Goal: Information Seeking & Learning: Compare options

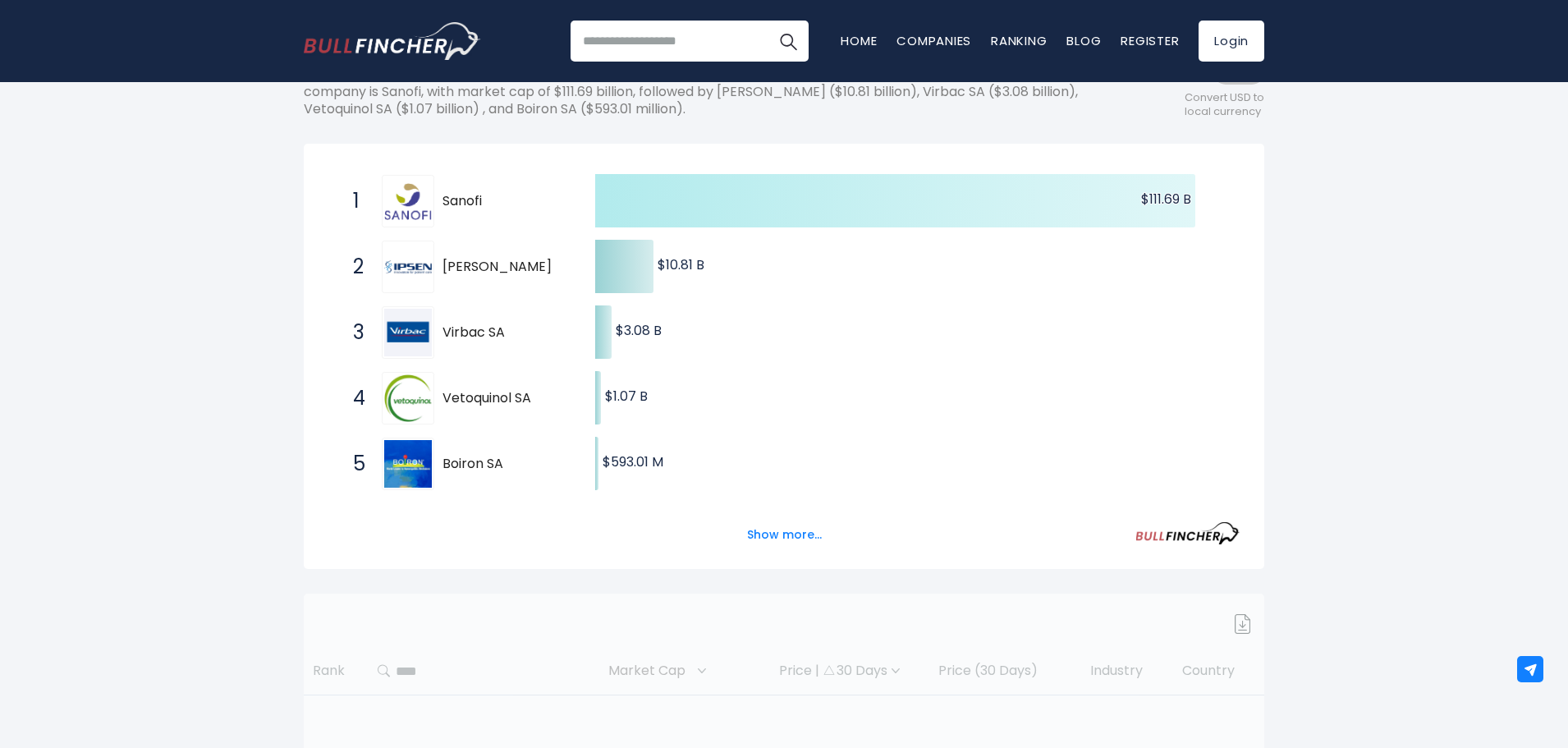
scroll to position [246, 0]
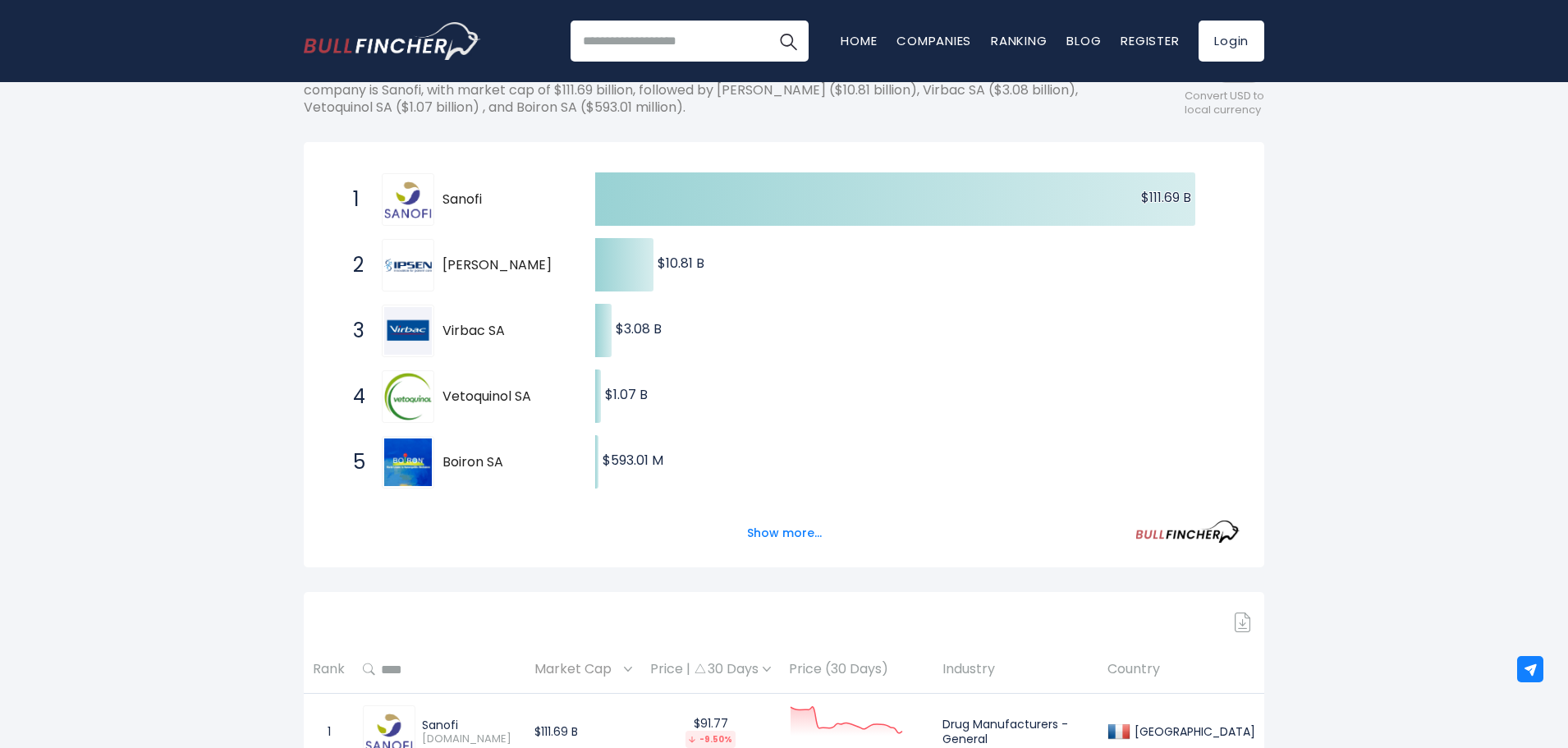
click at [764, 516] on div "Show more..." at bounding box center [784, 524] width 912 height 46
click at [780, 536] on button "Show more..." at bounding box center [785, 533] width 95 height 27
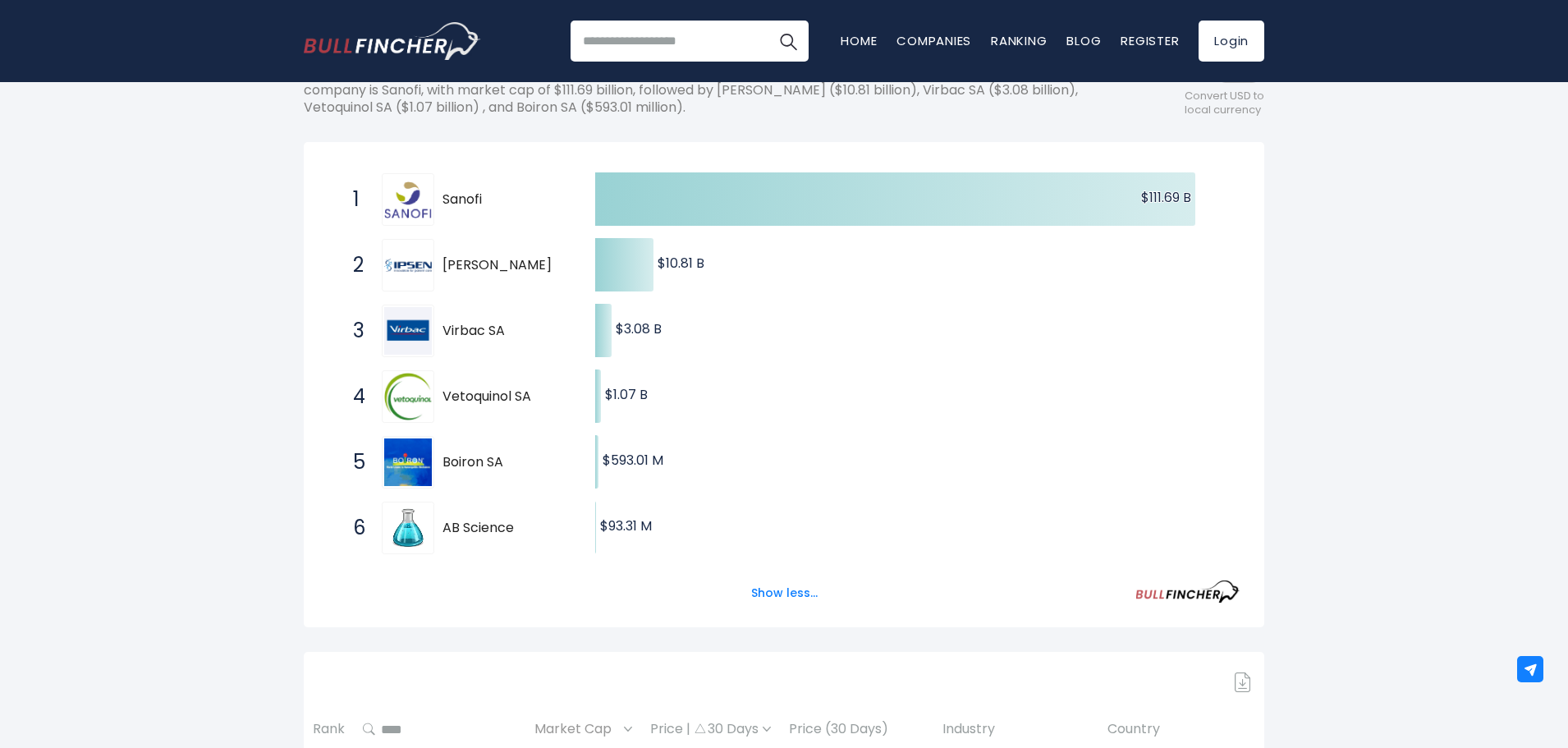
click at [2, 575] on div "France Entire World 30,364 North America" at bounding box center [784, 580] width 1568 height 1439
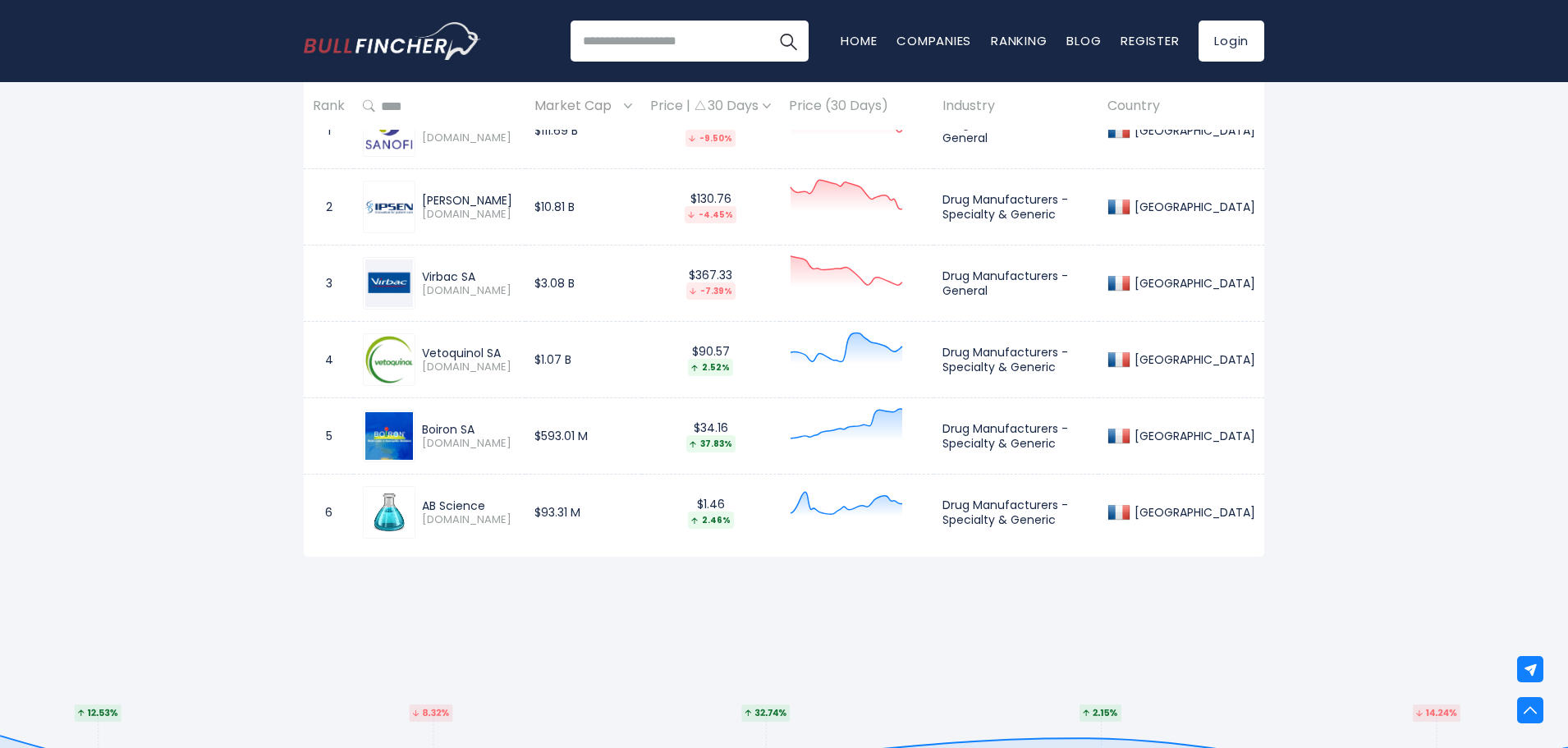
scroll to position [903, 0]
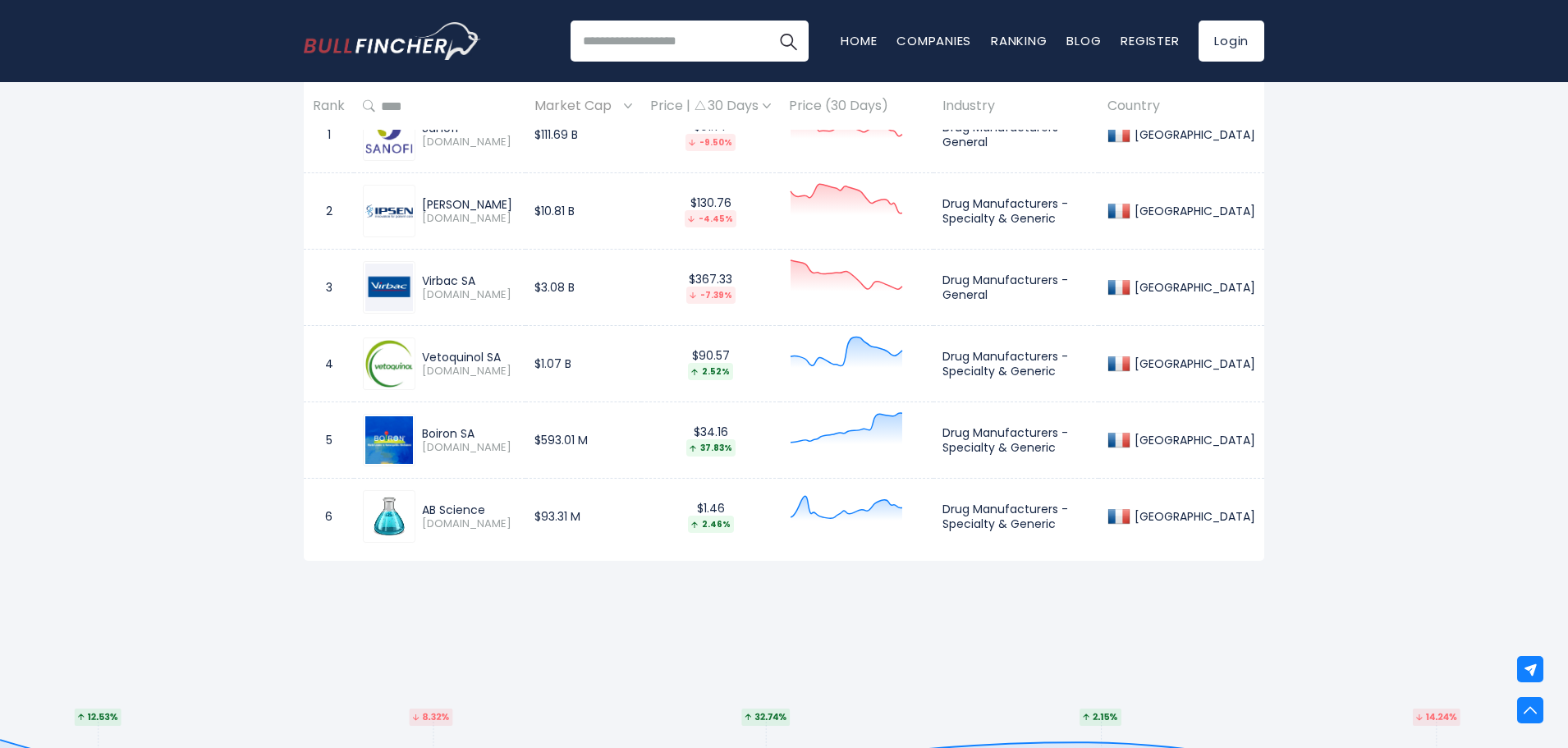
drag, startPoint x: 752, startPoint y: 404, endPoint x: 761, endPoint y: 395, distance: 12.7
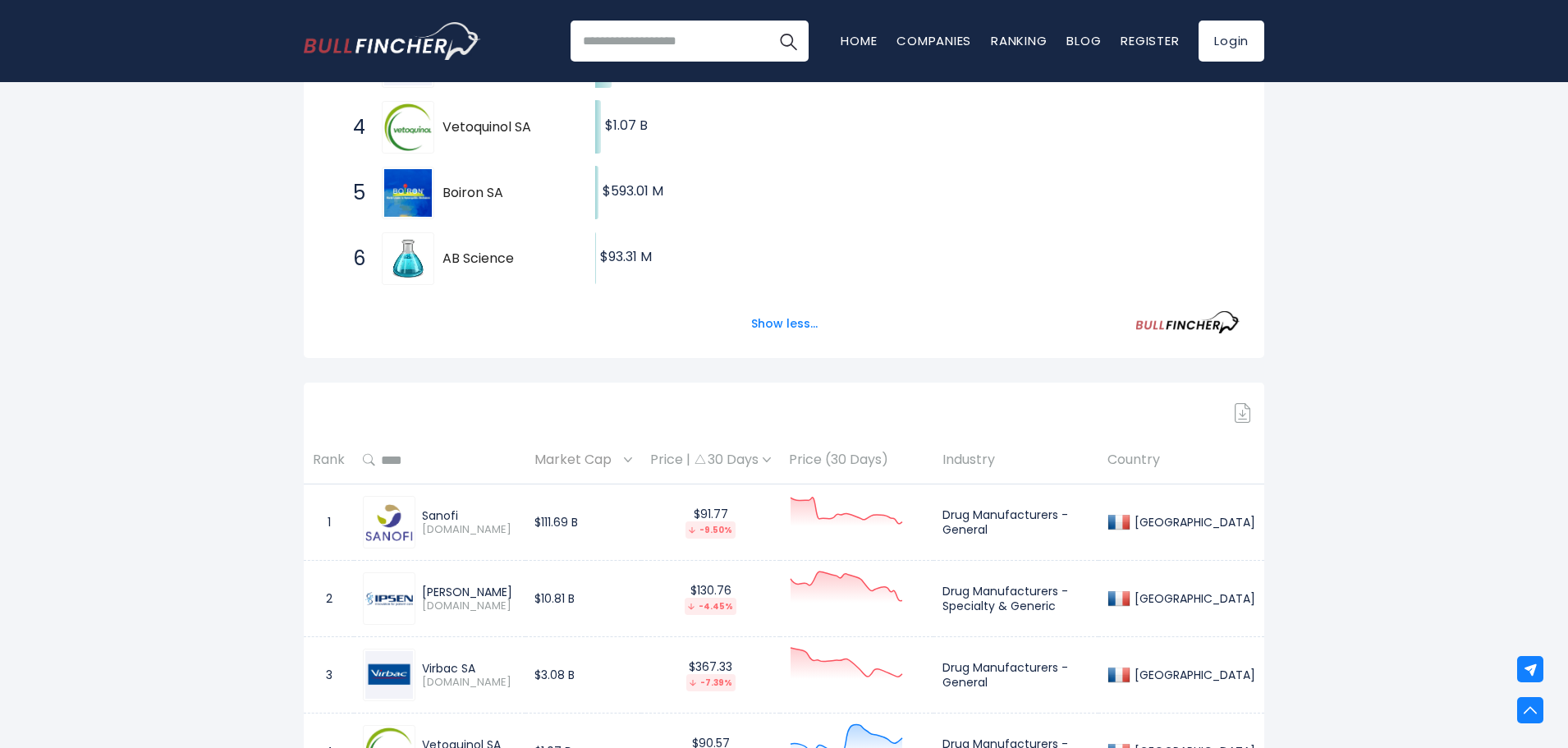
scroll to position [0, 0]
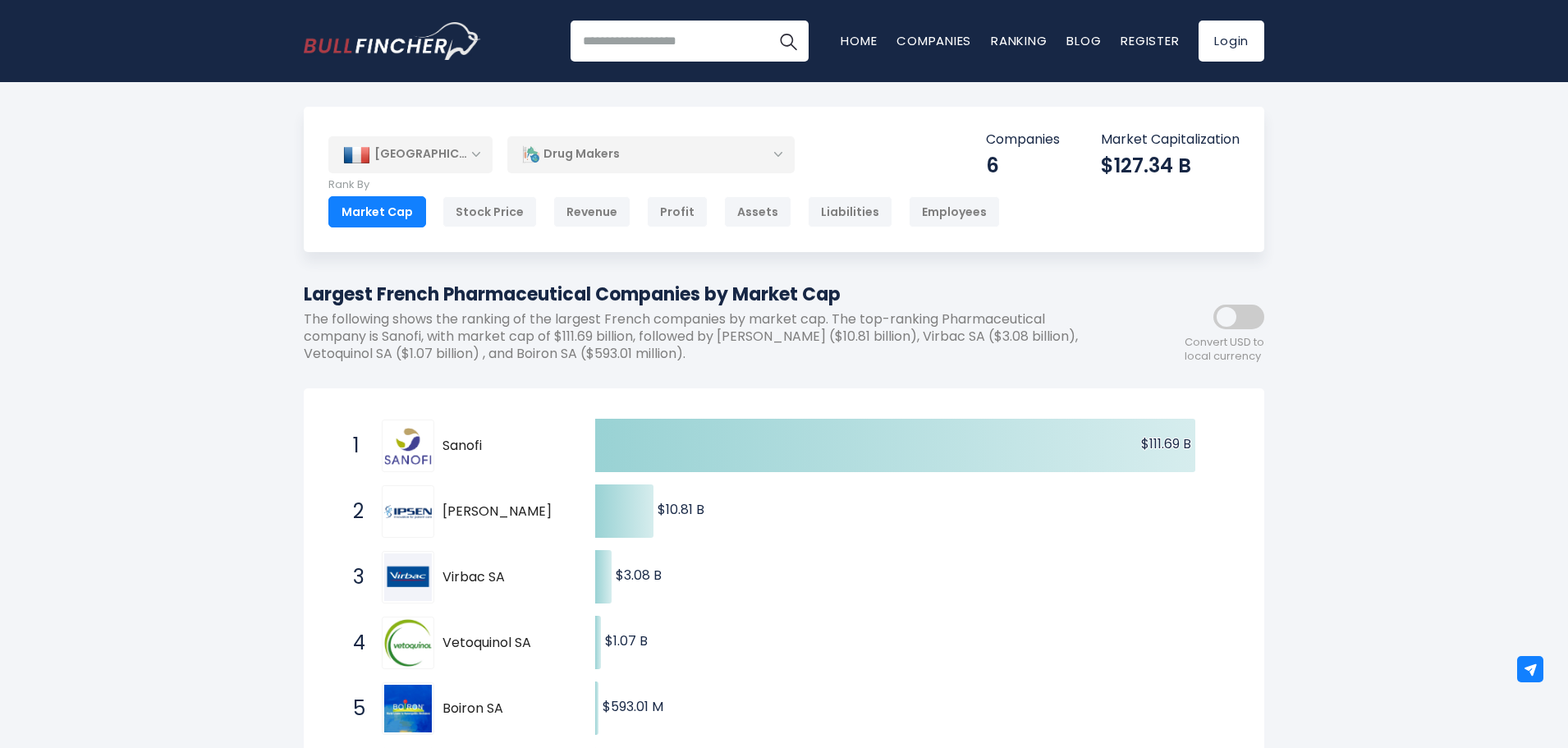
click at [462, 153] on div "[GEOGRAPHIC_DATA]" at bounding box center [410, 154] width 164 height 37
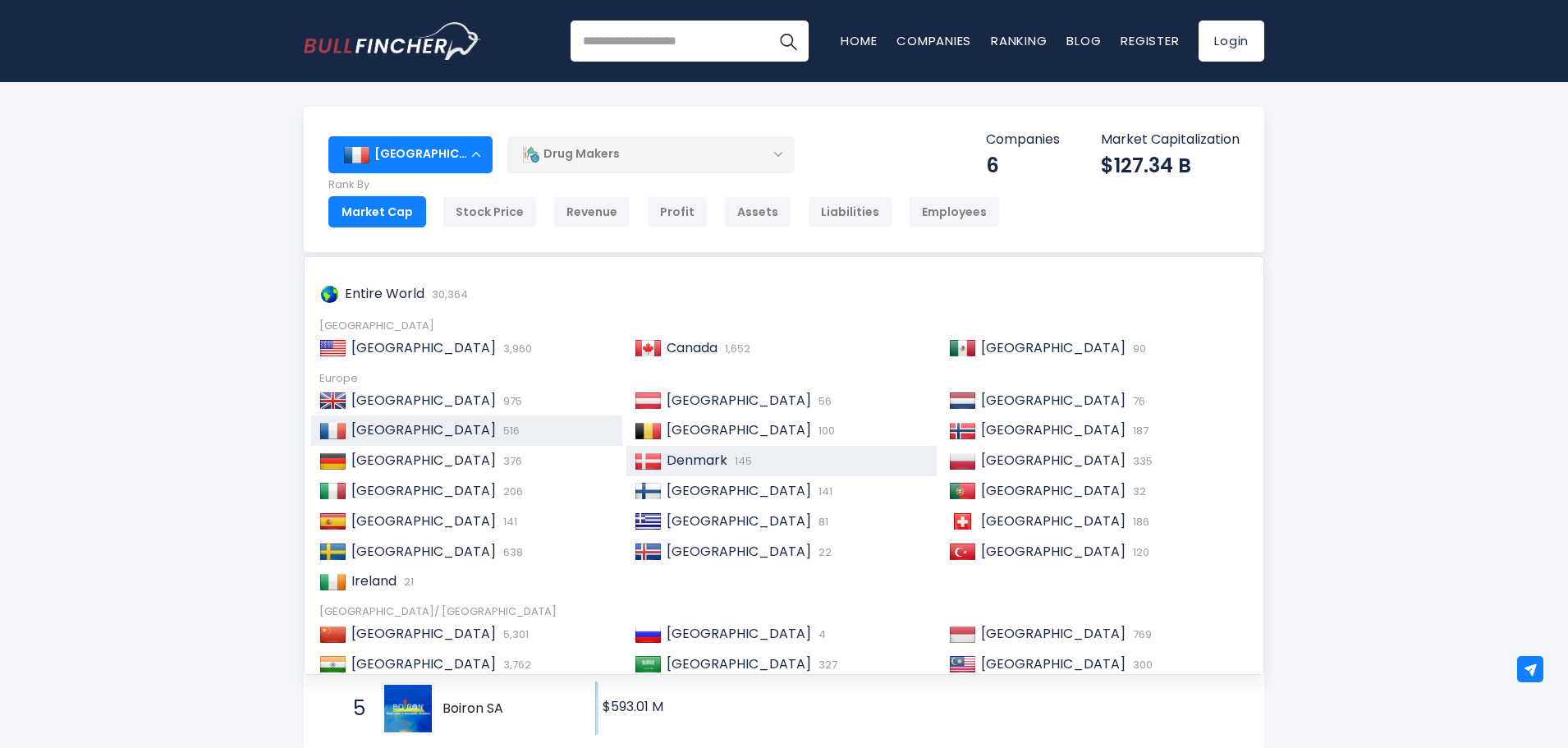
click at [801, 456] on div "Denmark 145" at bounding box center [795, 460] width 268 height 17
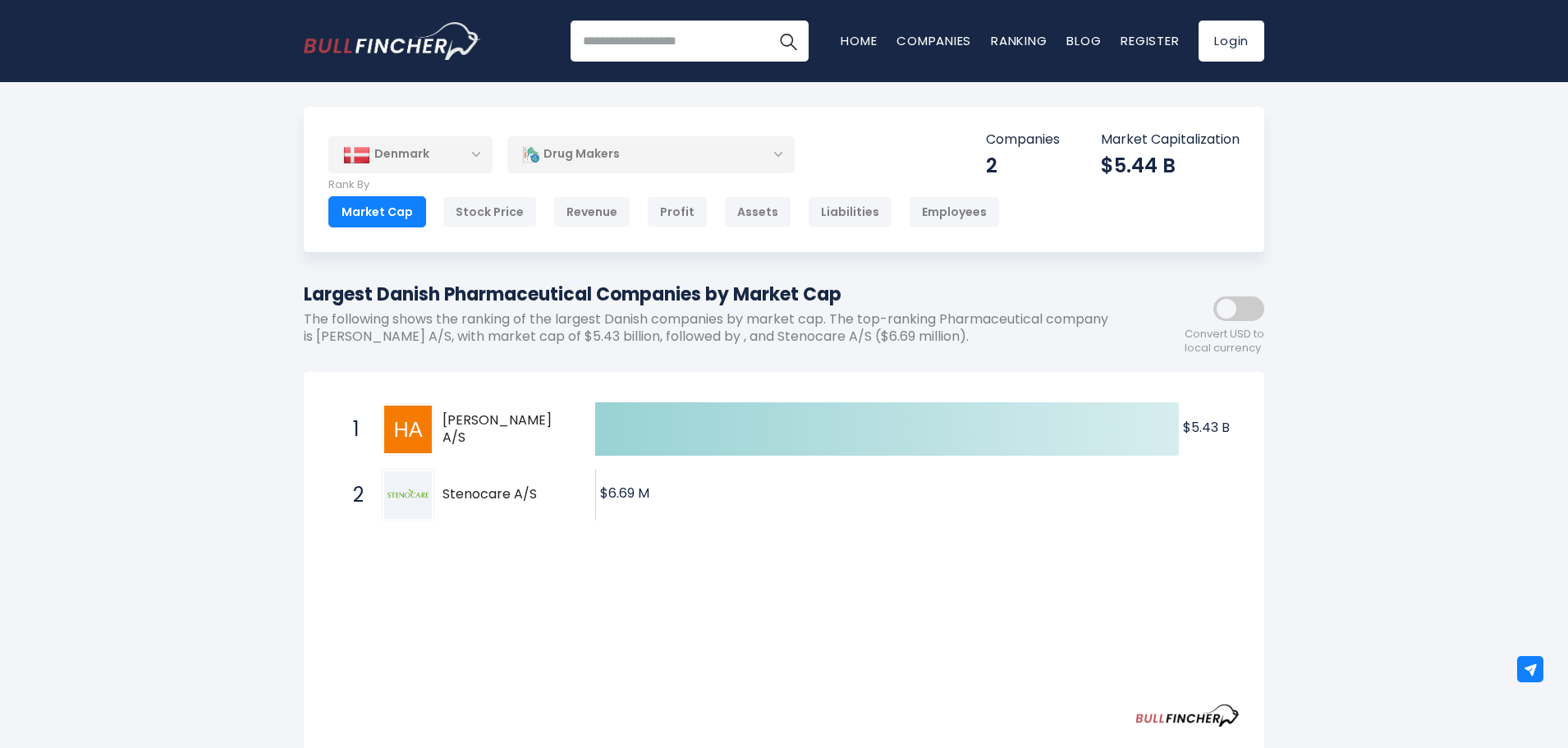
click at [455, 159] on div "Denmark" at bounding box center [410, 154] width 164 height 37
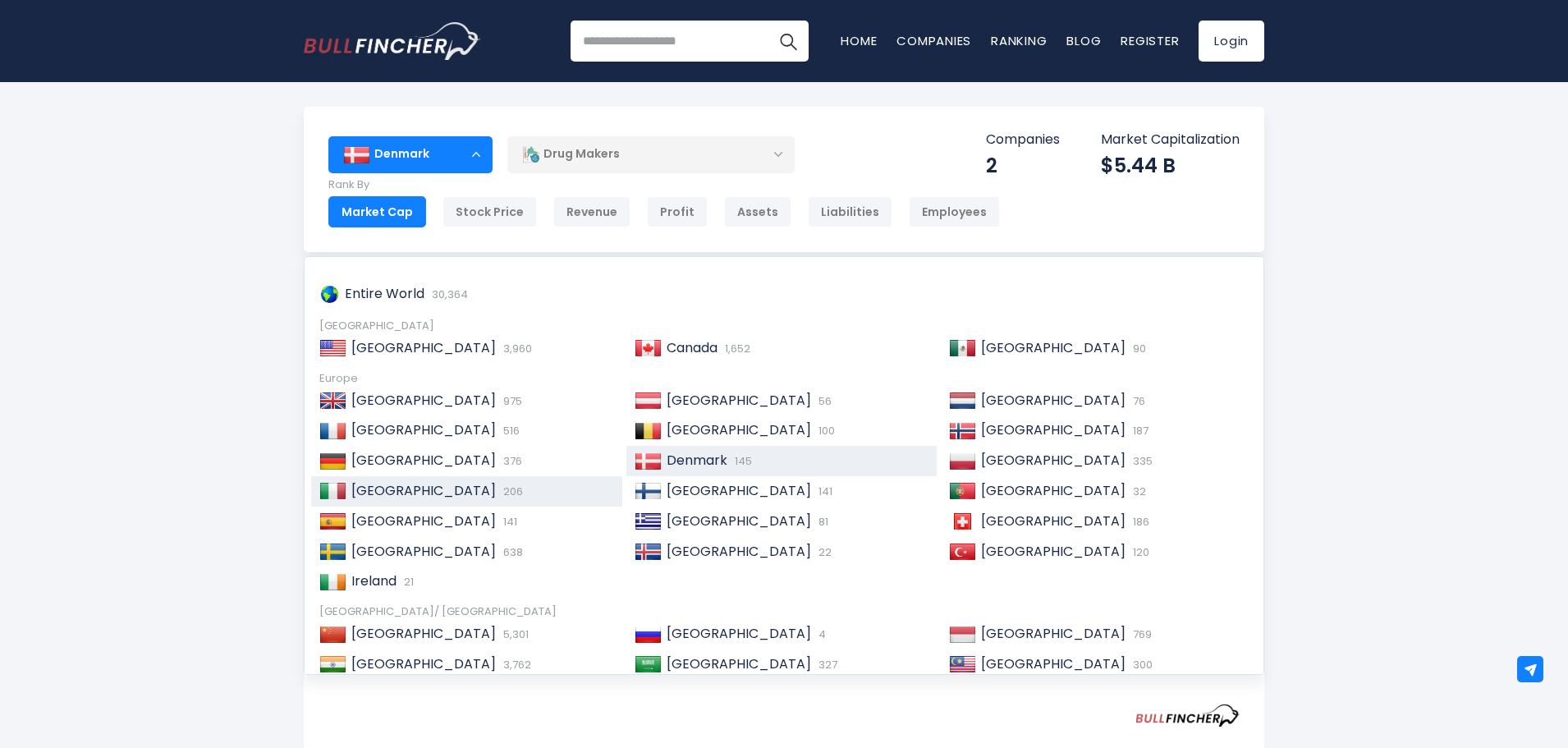
click at [593, 483] on div "Italy 206" at bounding box center [480, 490] width 268 height 17
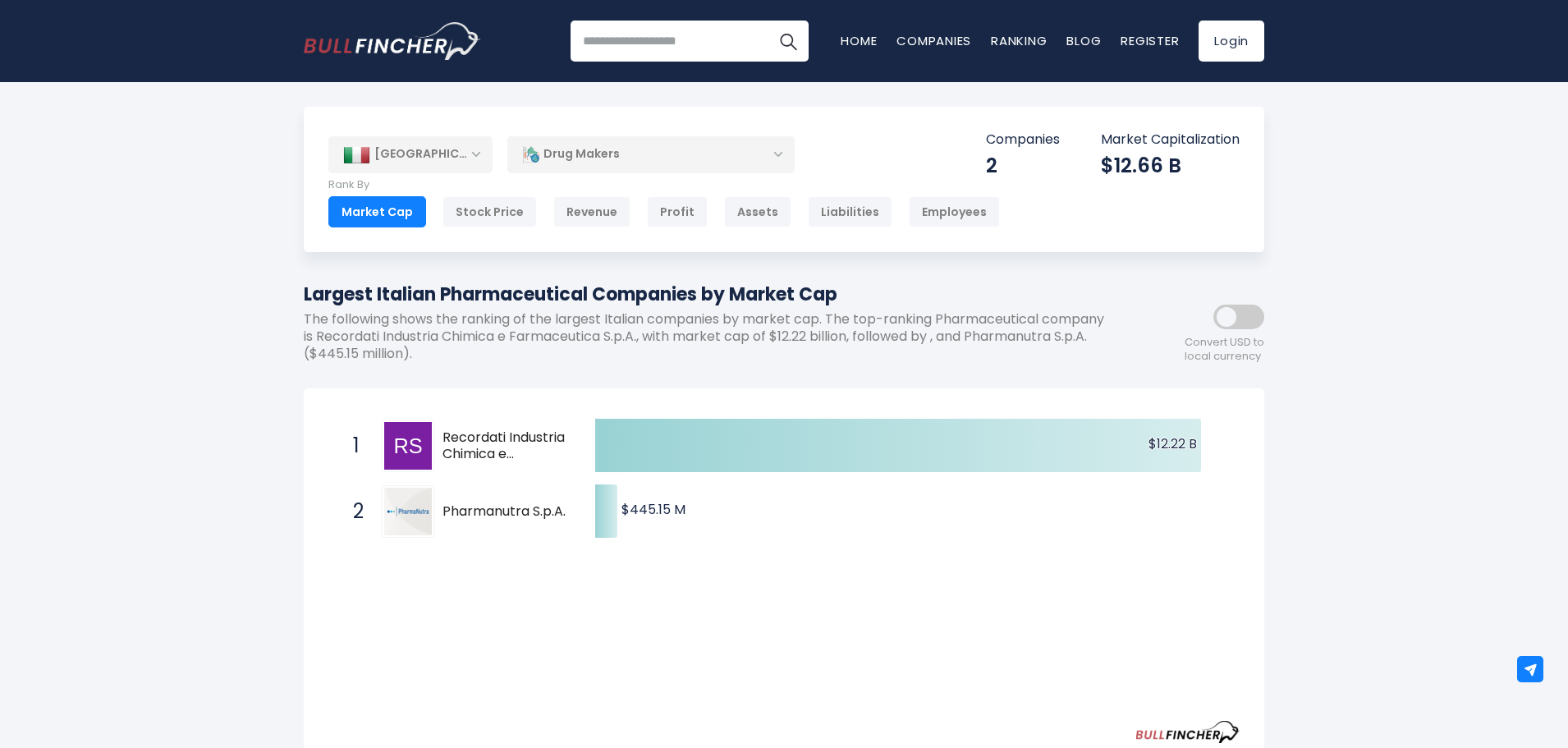
click at [589, 629] on div "Created with Highcharts 12.1.2 $12.22 B ​ $12.22 B $445.15 M ​ $445.15 M 1 Reco…" at bounding box center [784, 580] width 912 height 334
click at [486, 167] on div "[GEOGRAPHIC_DATA]" at bounding box center [410, 154] width 164 height 37
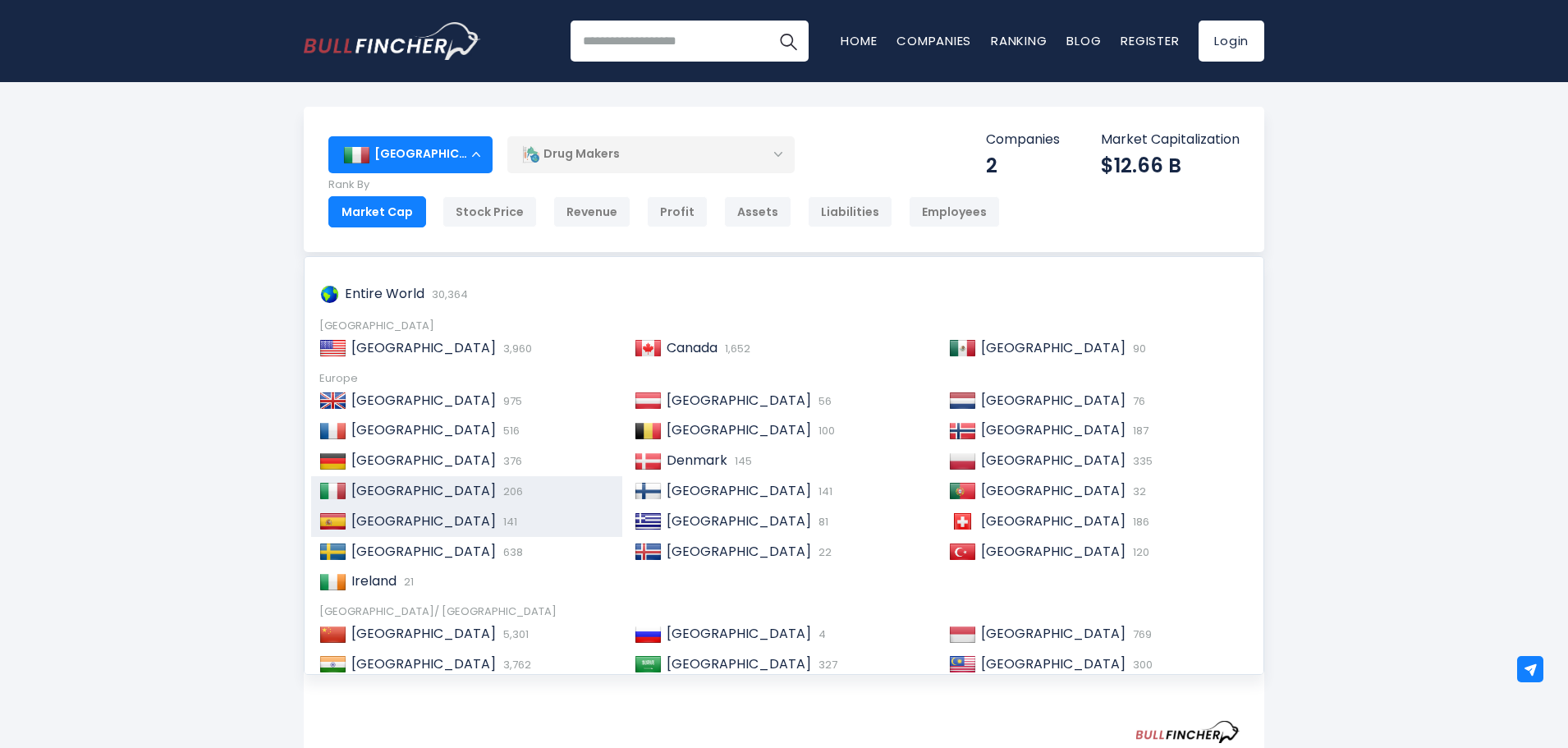
click at [525, 516] on div "Spain 141" at bounding box center [480, 521] width 268 height 17
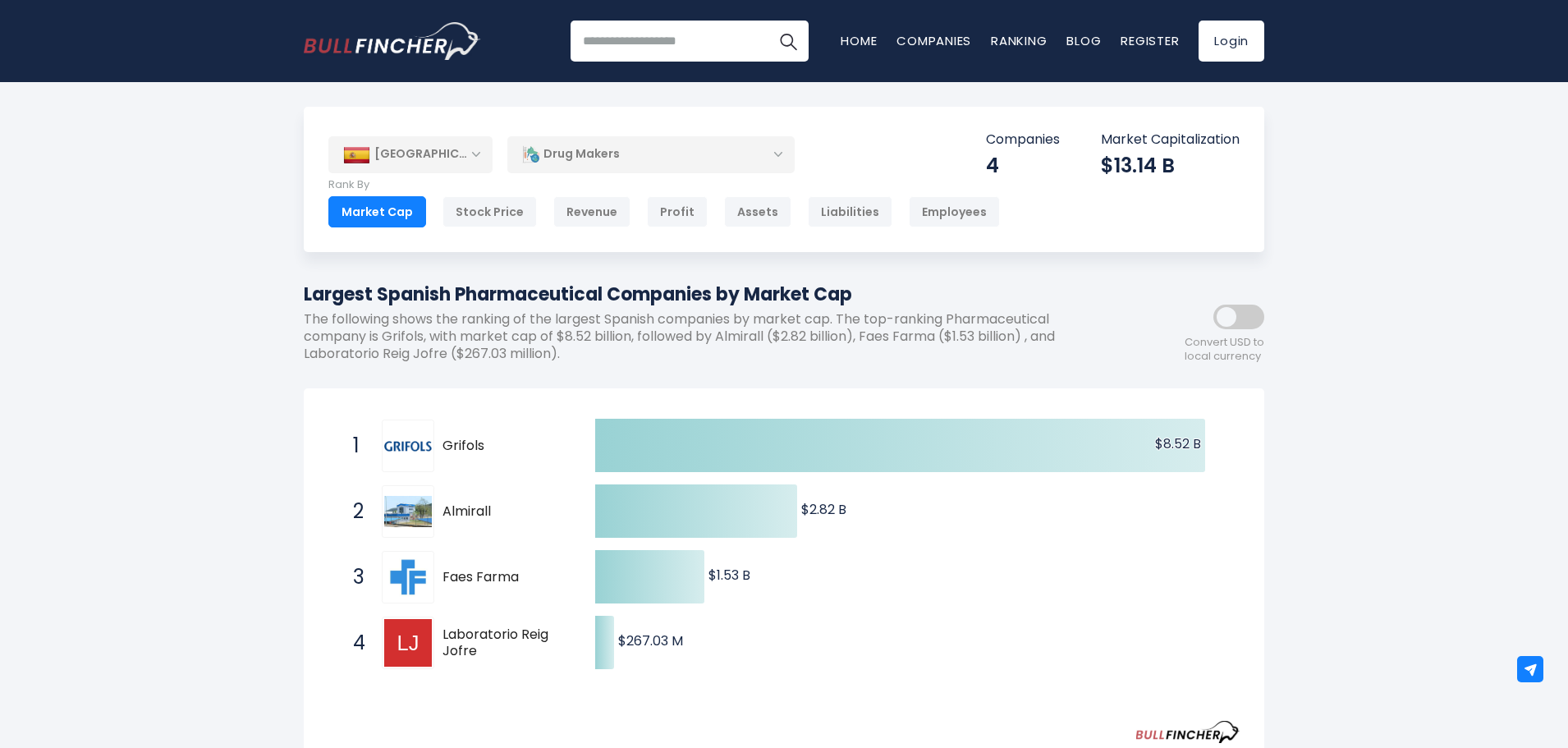
click at [487, 154] on div "[GEOGRAPHIC_DATA]" at bounding box center [410, 154] width 164 height 37
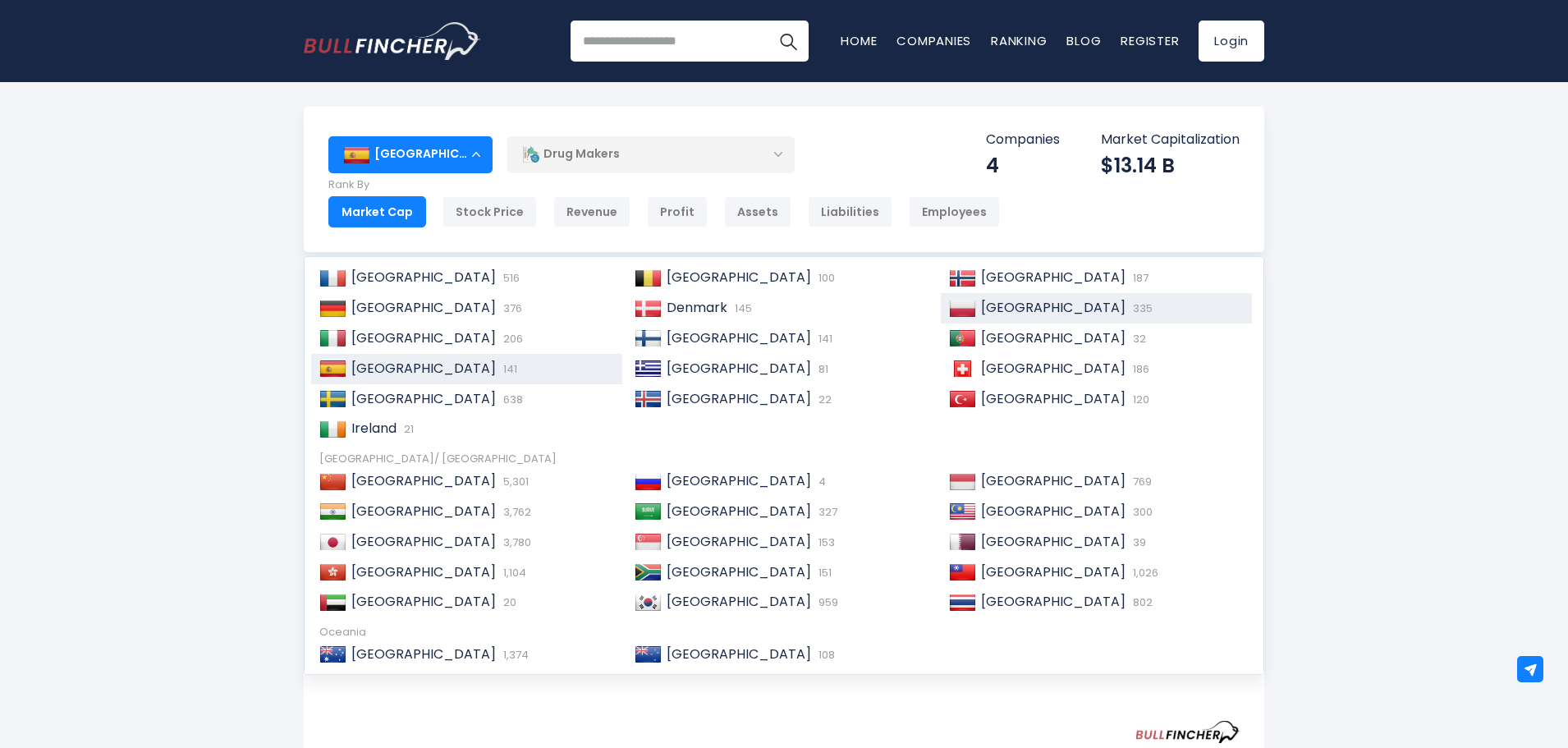
scroll to position [164, 0]
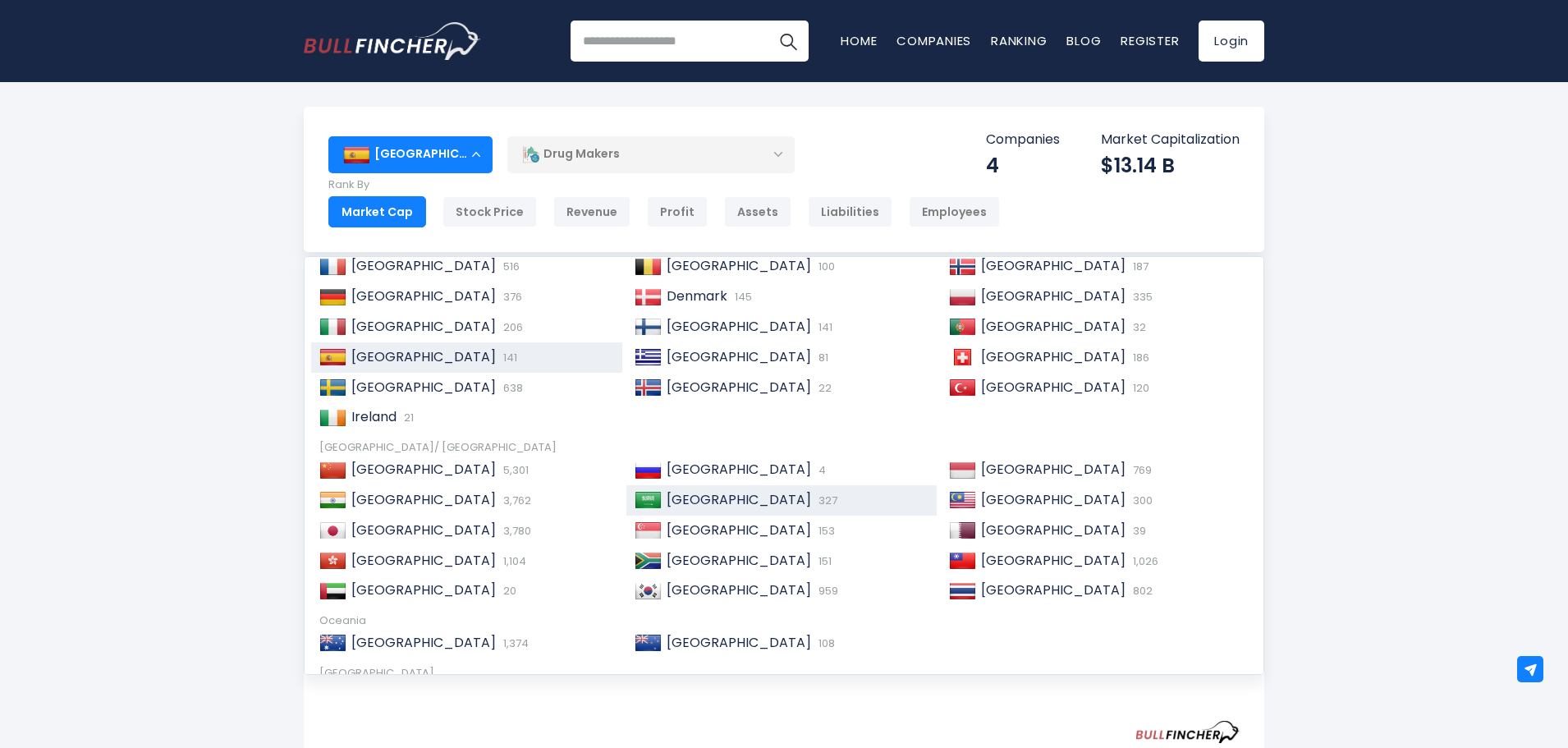
click at [835, 489] on div "Saudi Arabia 327" at bounding box center [782, 500] width 311 height 31
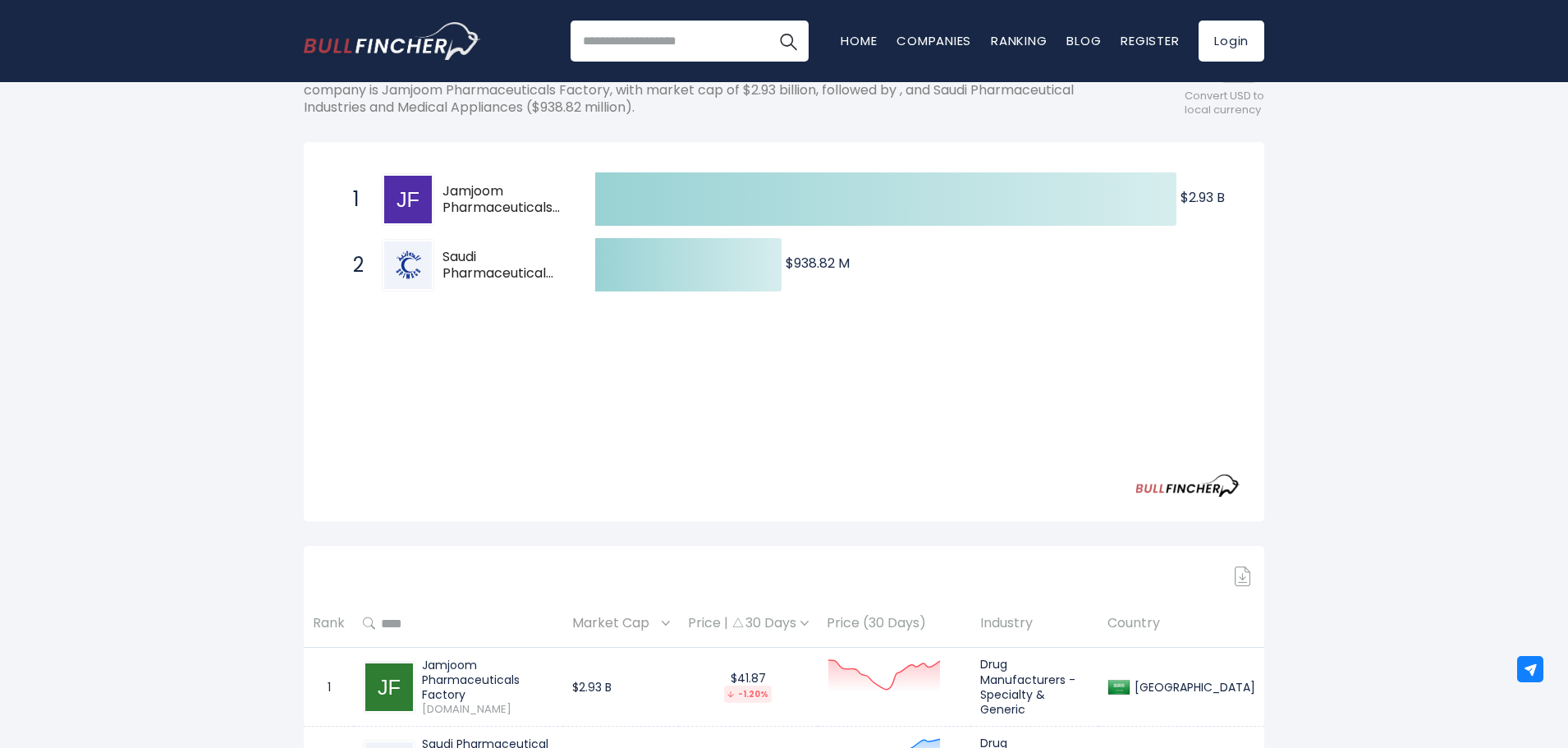
drag, startPoint x: 479, startPoint y: 453, endPoint x: 250, endPoint y: 457, distance: 229.0
click at [250, 457] on div "[GEOGRAPHIC_DATA] Entire World 30,364 [GEOGRAPHIC_DATA]" at bounding box center [784, 408] width 1568 height 1096
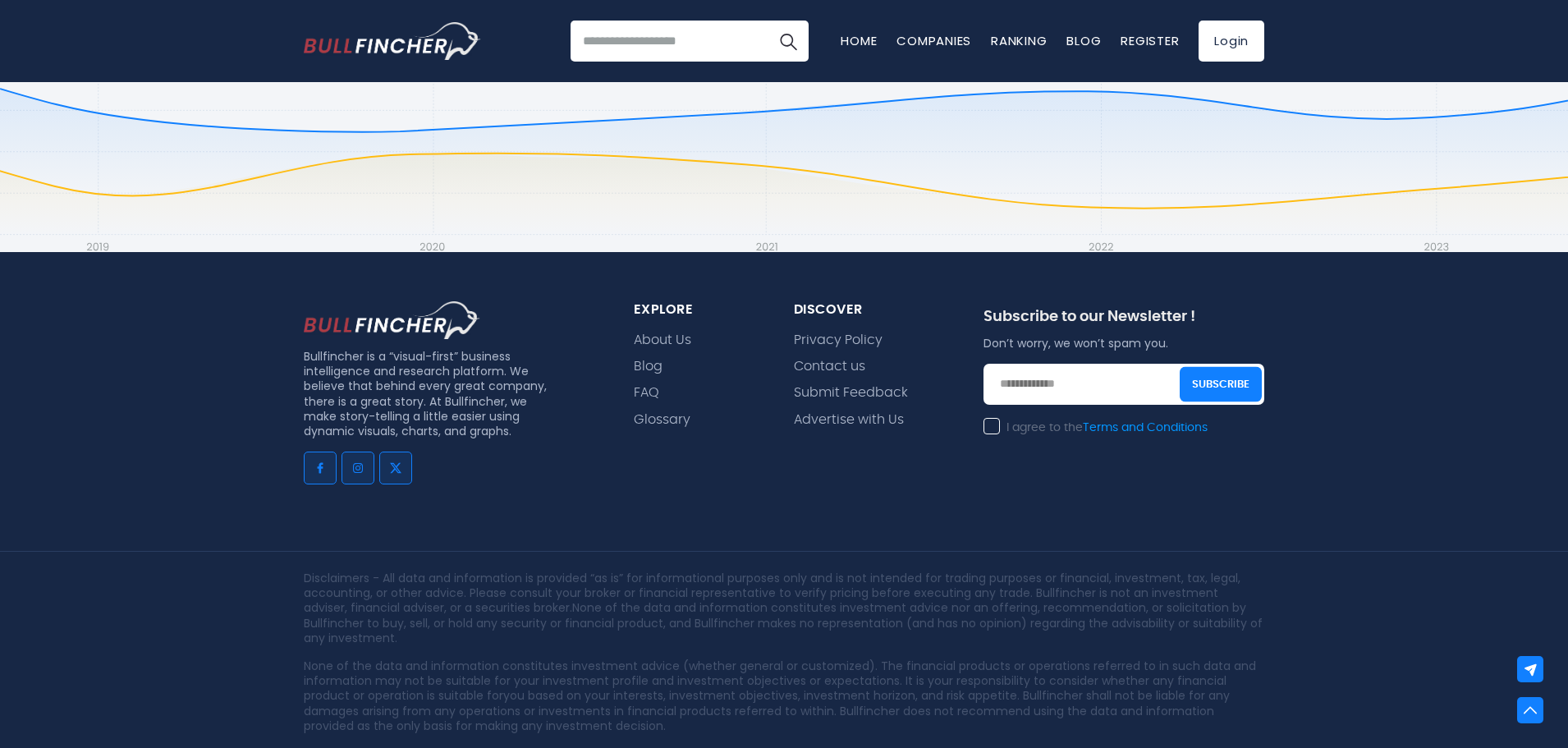
scroll to position [1287, 0]
